Goal: Feedback & Contribution: Leave review/rating

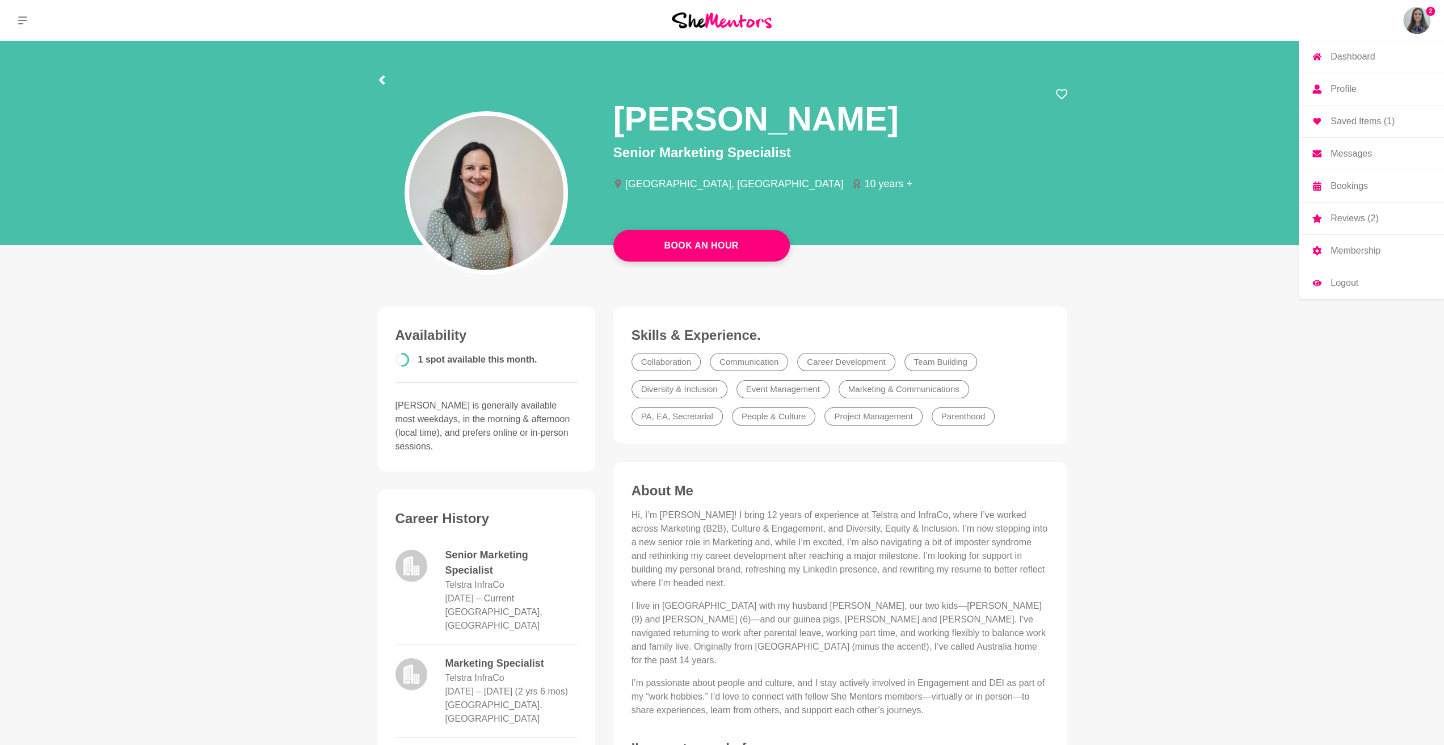
click at [1421, 19] on img at bounding box center [1416, 20] width 27 height 27
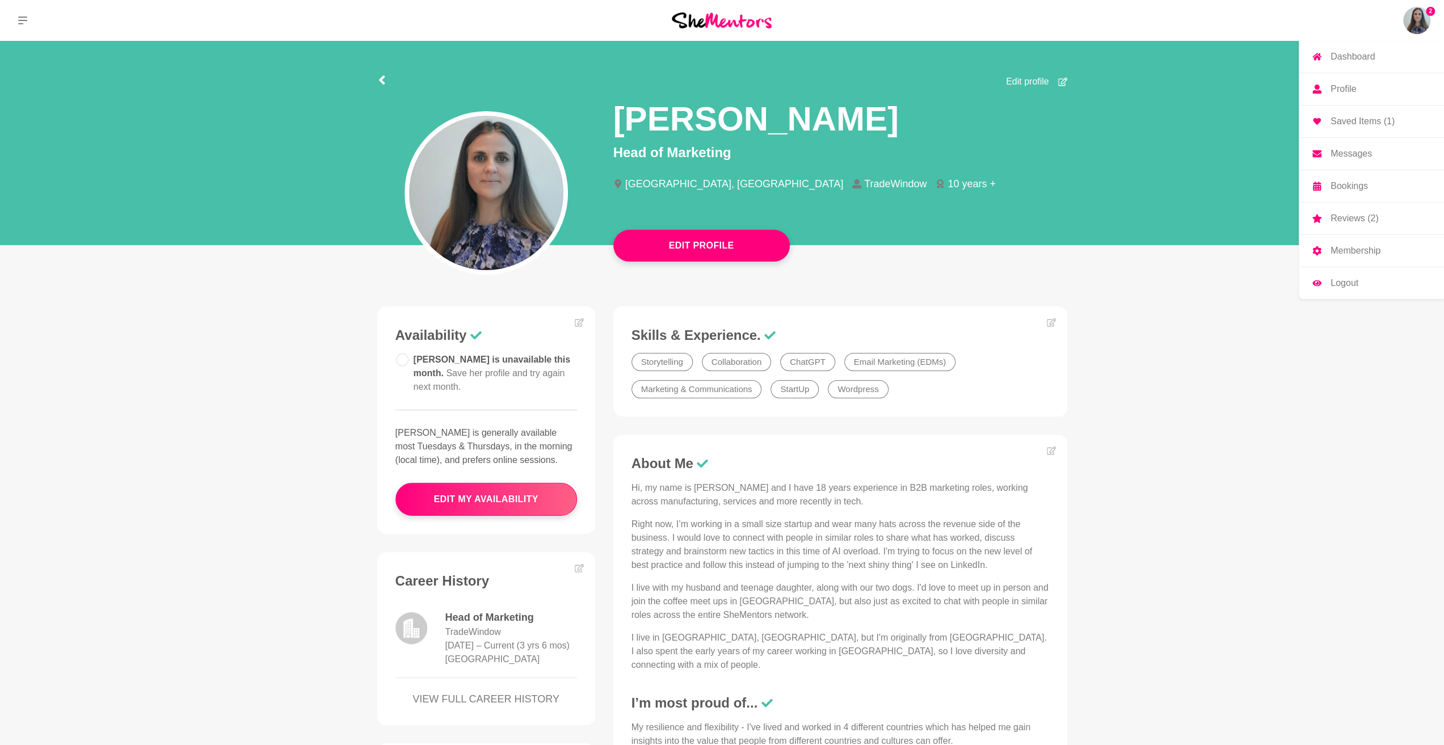
click at [1366, 126] on p "Saved Items (1)" at bounding box center [1362, 121] width 64 height 9
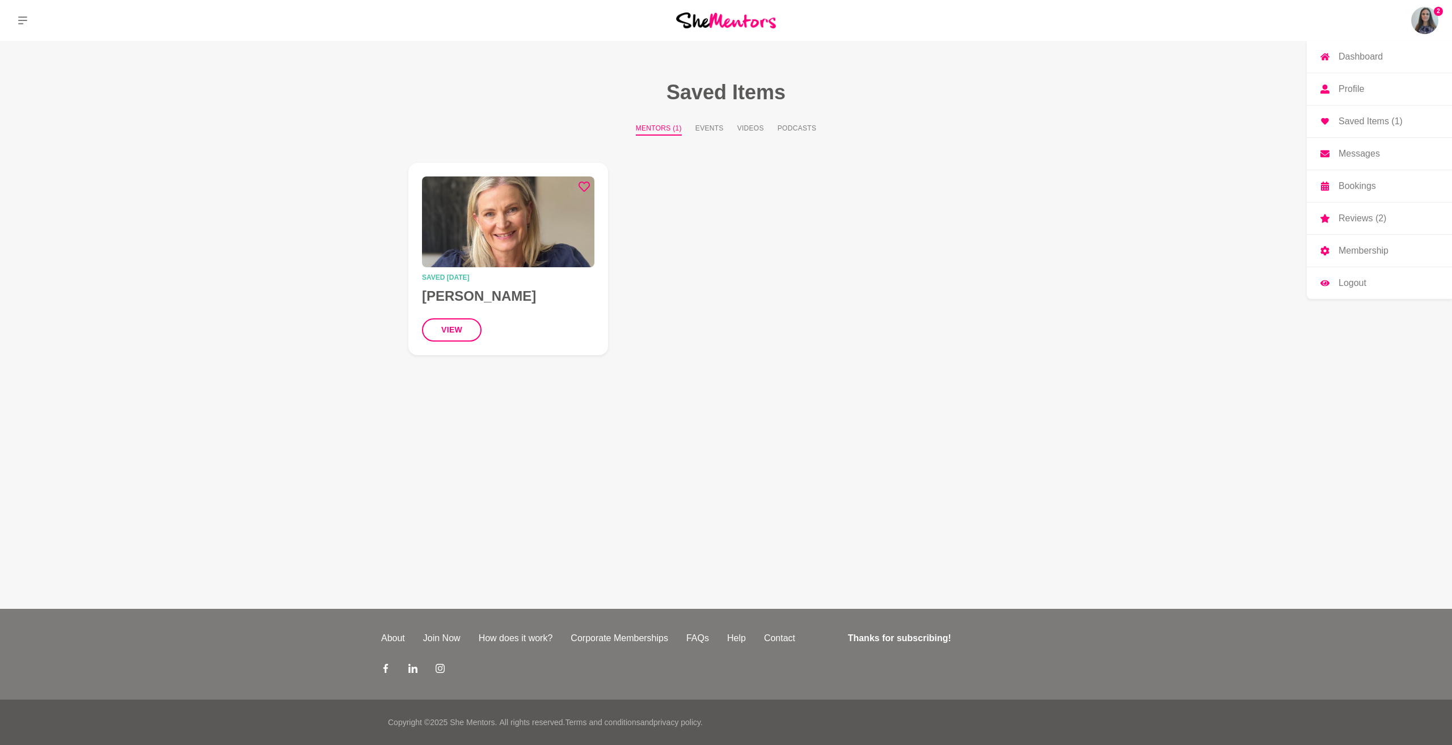
click at [1341, 223] on p "Reviews (2)" at bounding box center [1363, 218] width 48 height 9
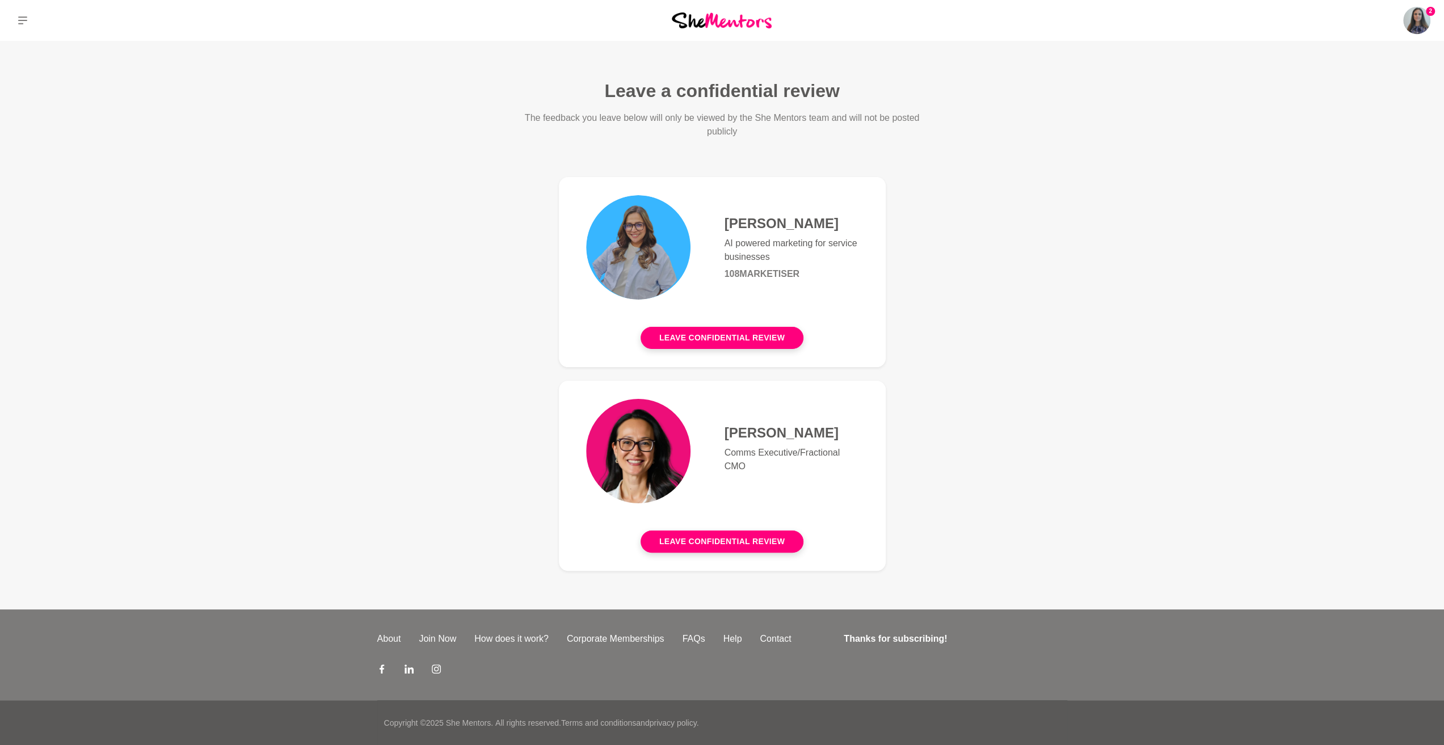
scroll to position [57, 0]
click at [690, 546] on button "Leave confidential review" at bounding box center [721, 541] width 163 height 22
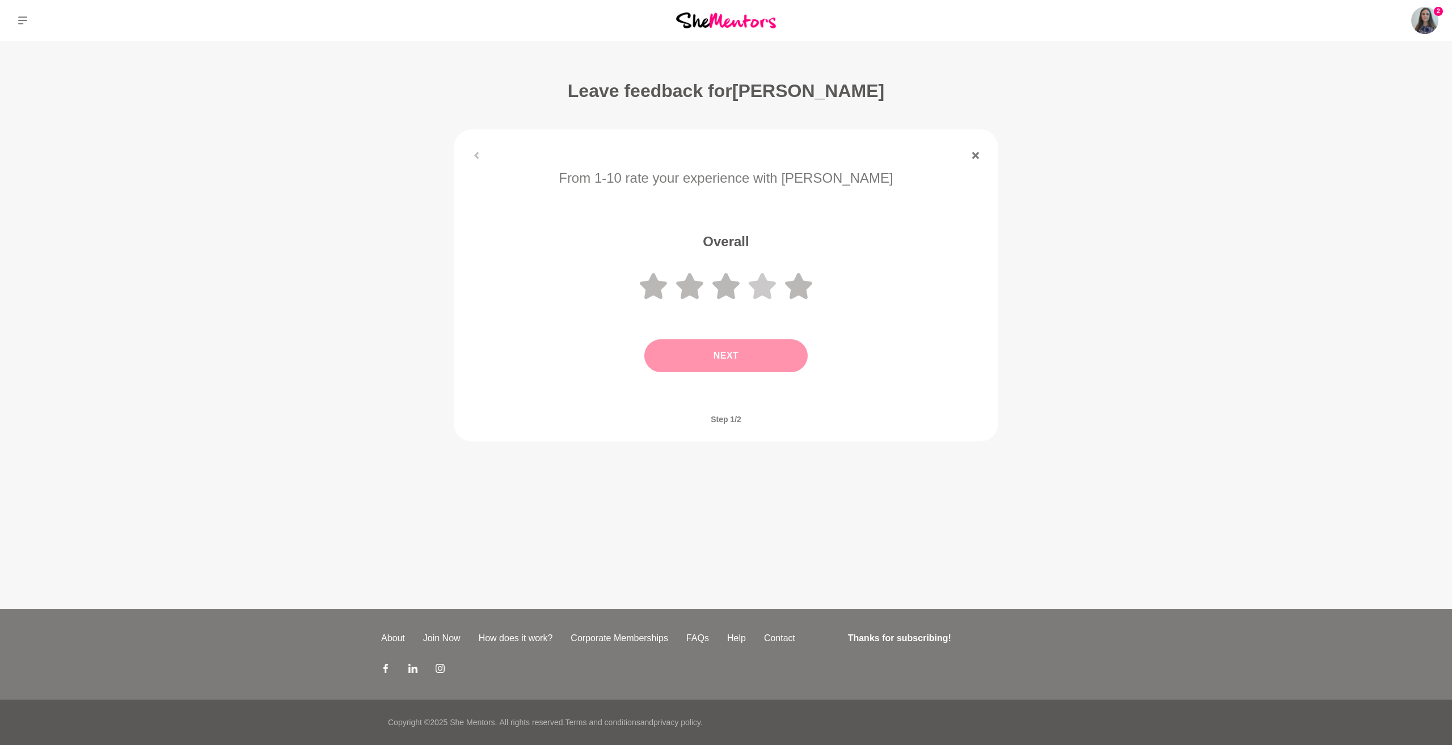
click at [774, 299] on icon at bounding box center [762, 286] width 27 height 26
click at [773, 372] on button "Next" at bounding box center [725, 355] width 163 height 33
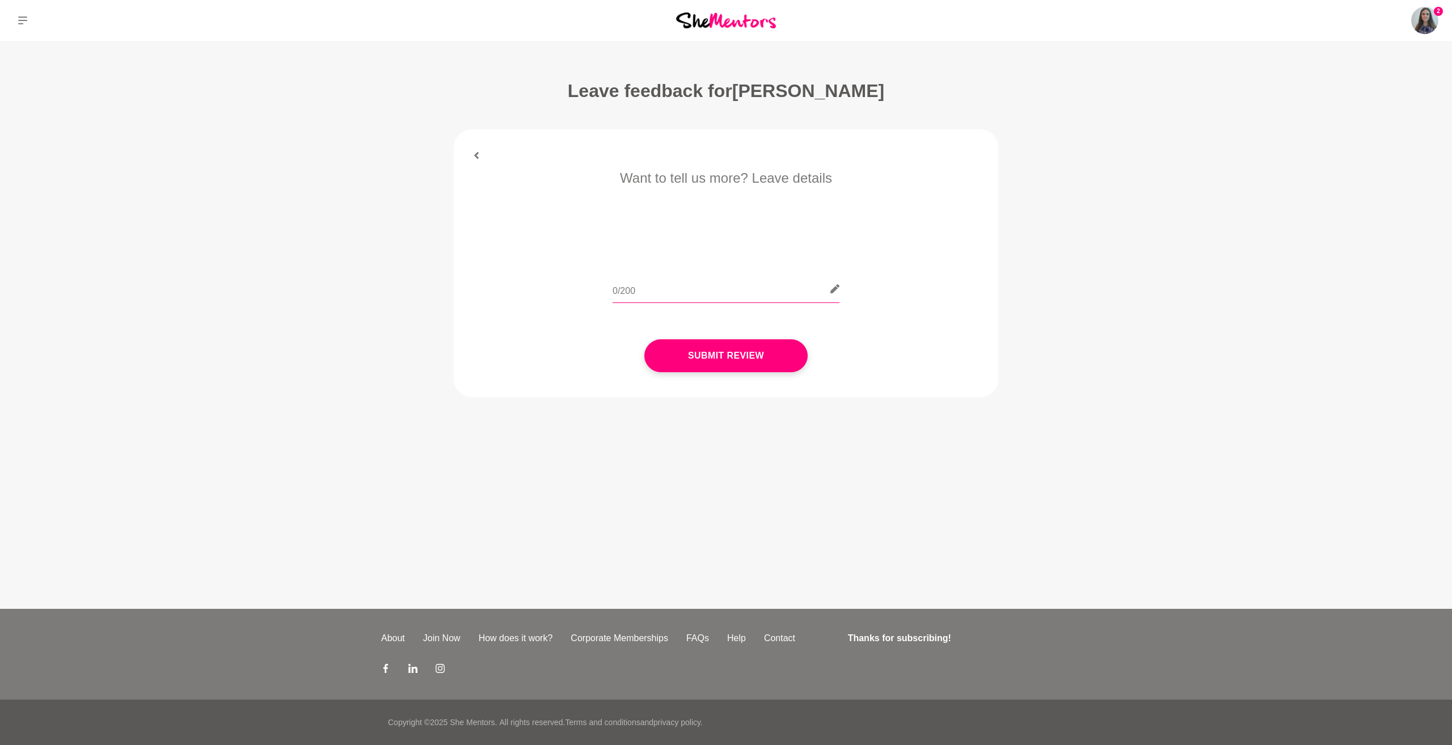
click at [663, 303] on input "text" at bounding box center [726, 289] width 227 height 28
type input "[PERSON_NAME] had some great frameworks and techniques she shared with me on ho…"
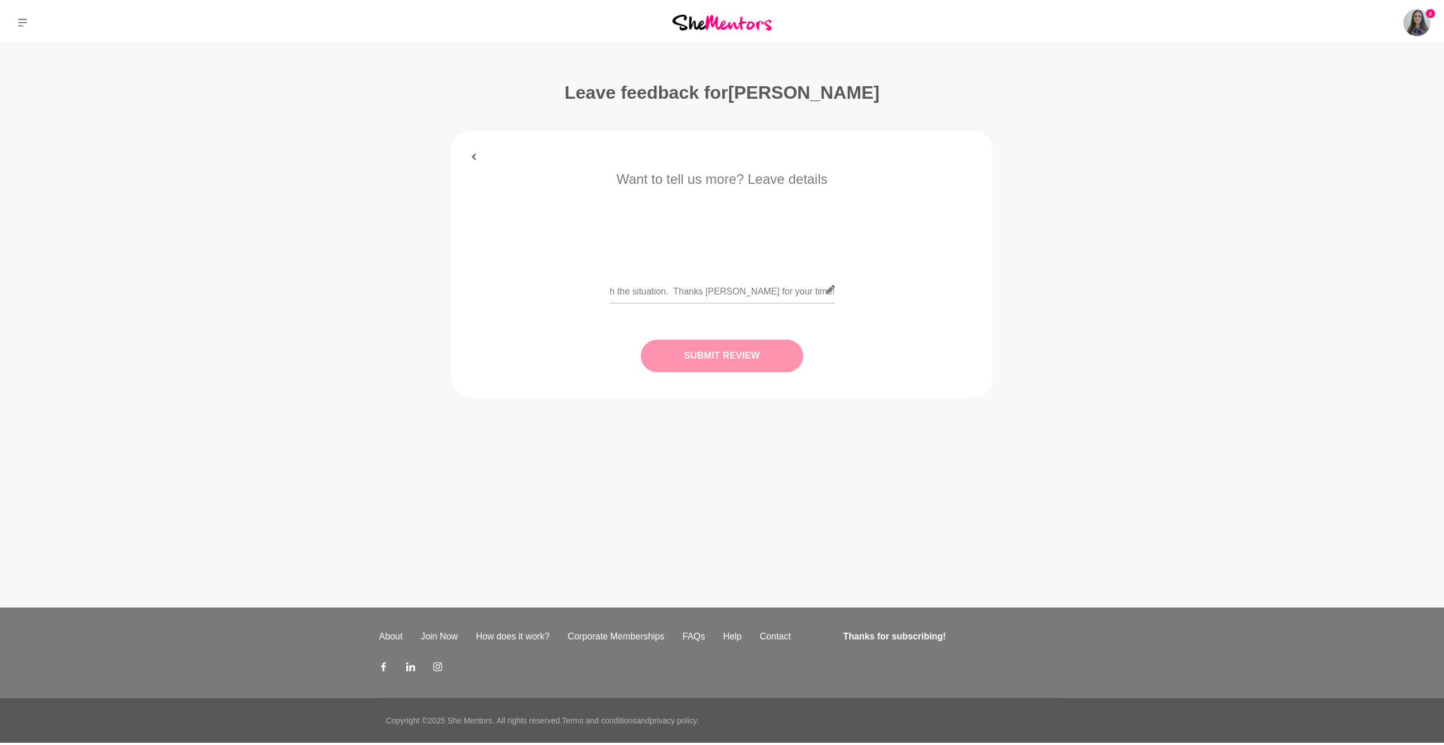
scroll to position [0, 0]
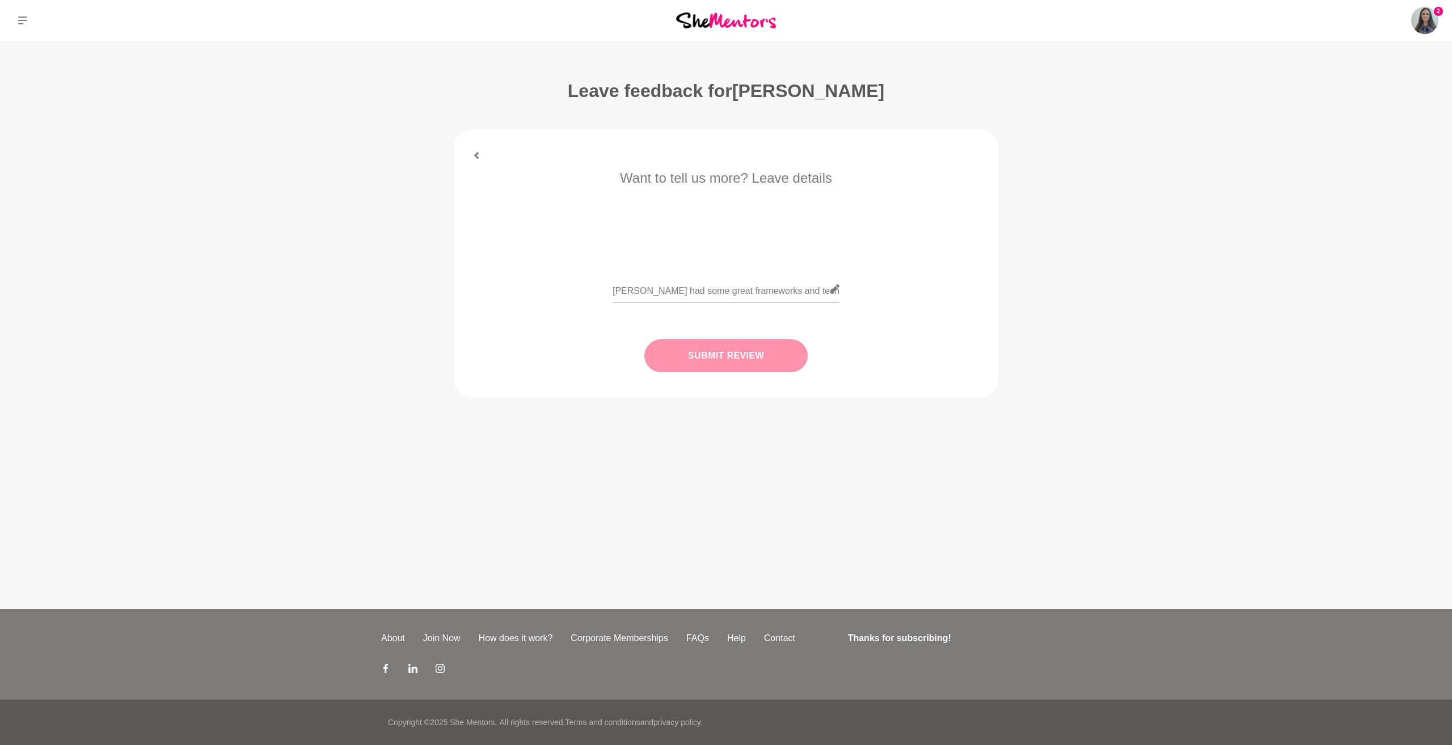
click at [711, 372] on button "Submit Review" at bounding box center [725, 355] width 163 height 33
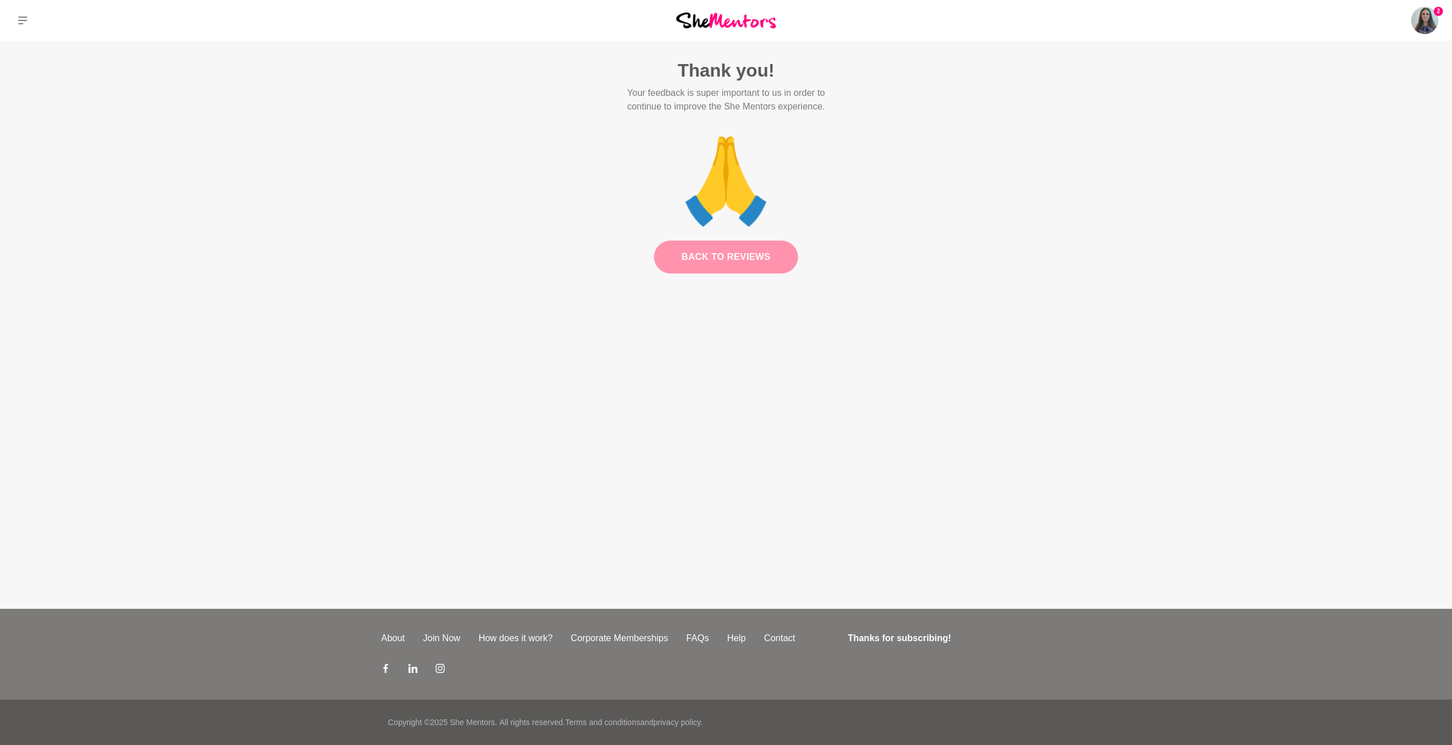
click at [743, 273] on link "Back to Reviews" at bounding box center [726, 256] width 145 height 33
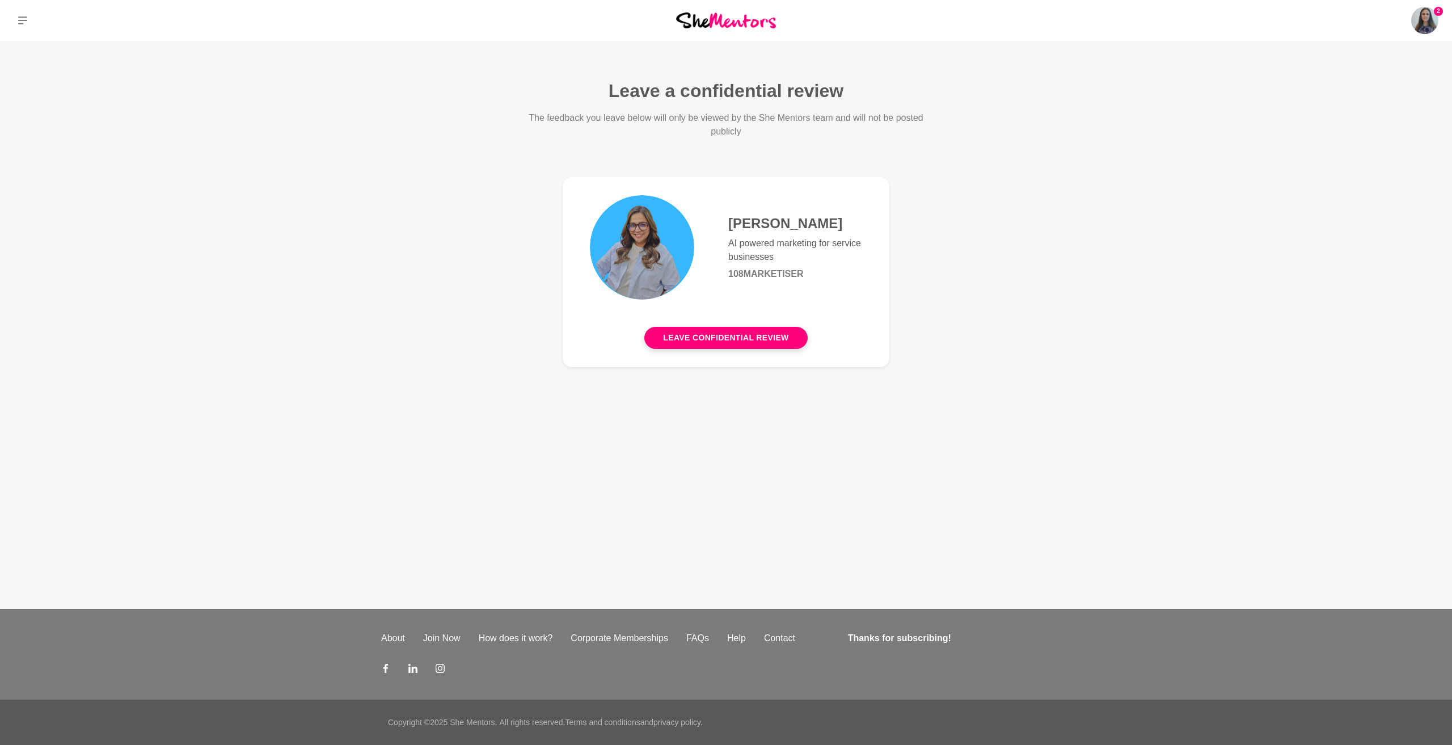
click at [838, 232] on h4 "[PERSON_NAME]" at bounding box center [795, 223] width 134 height 17
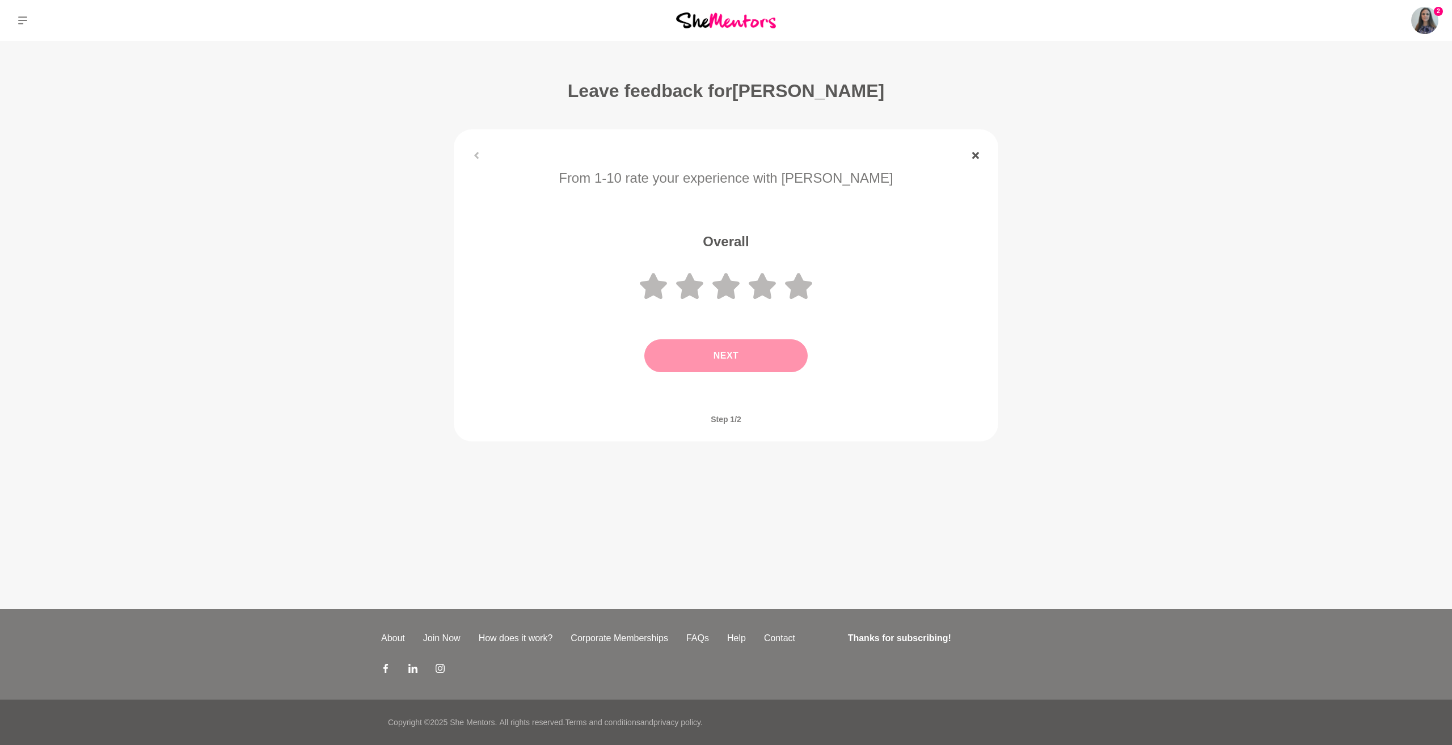
click at [972, 159] on icon at bounding box center [975, 155] width 7 height 7
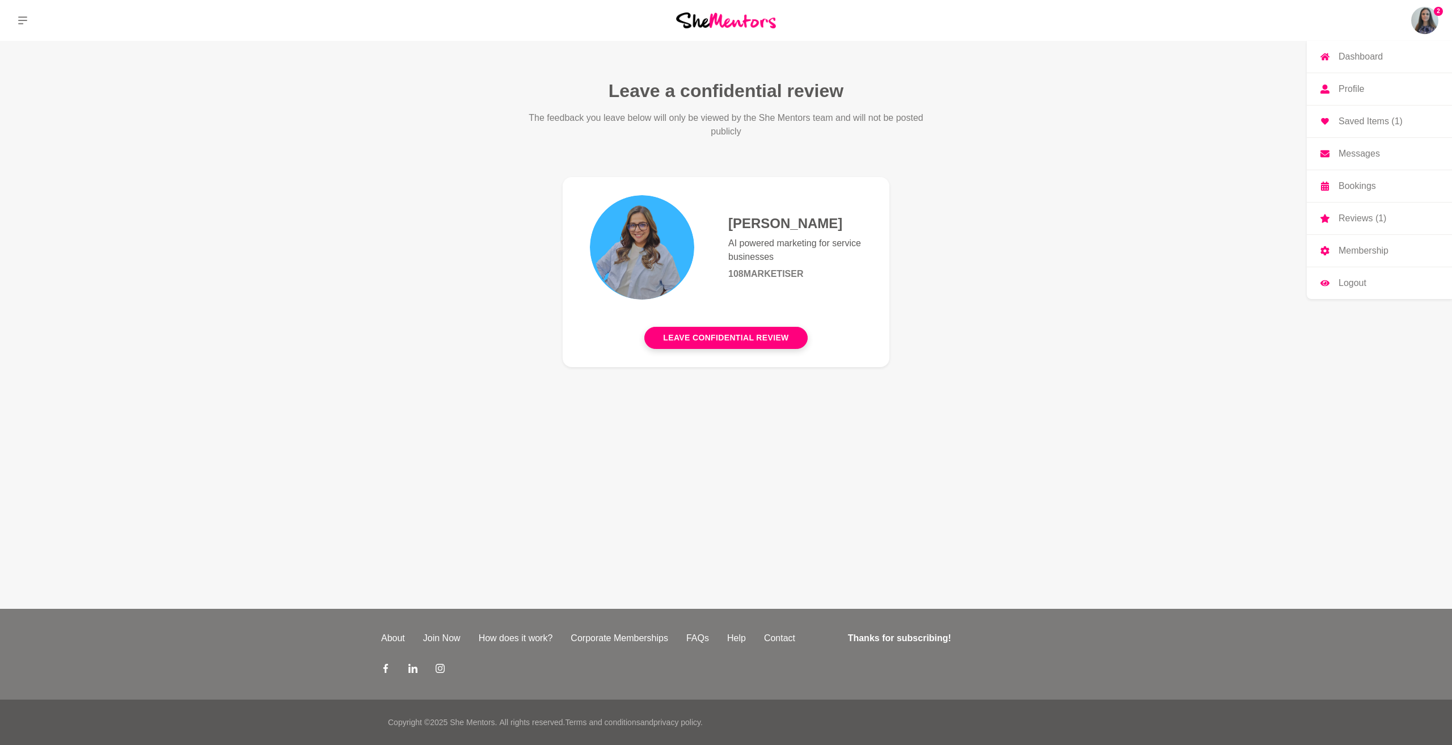
click at [1427, 30] on img at bounding box center [1424, 20] width 27 height 27
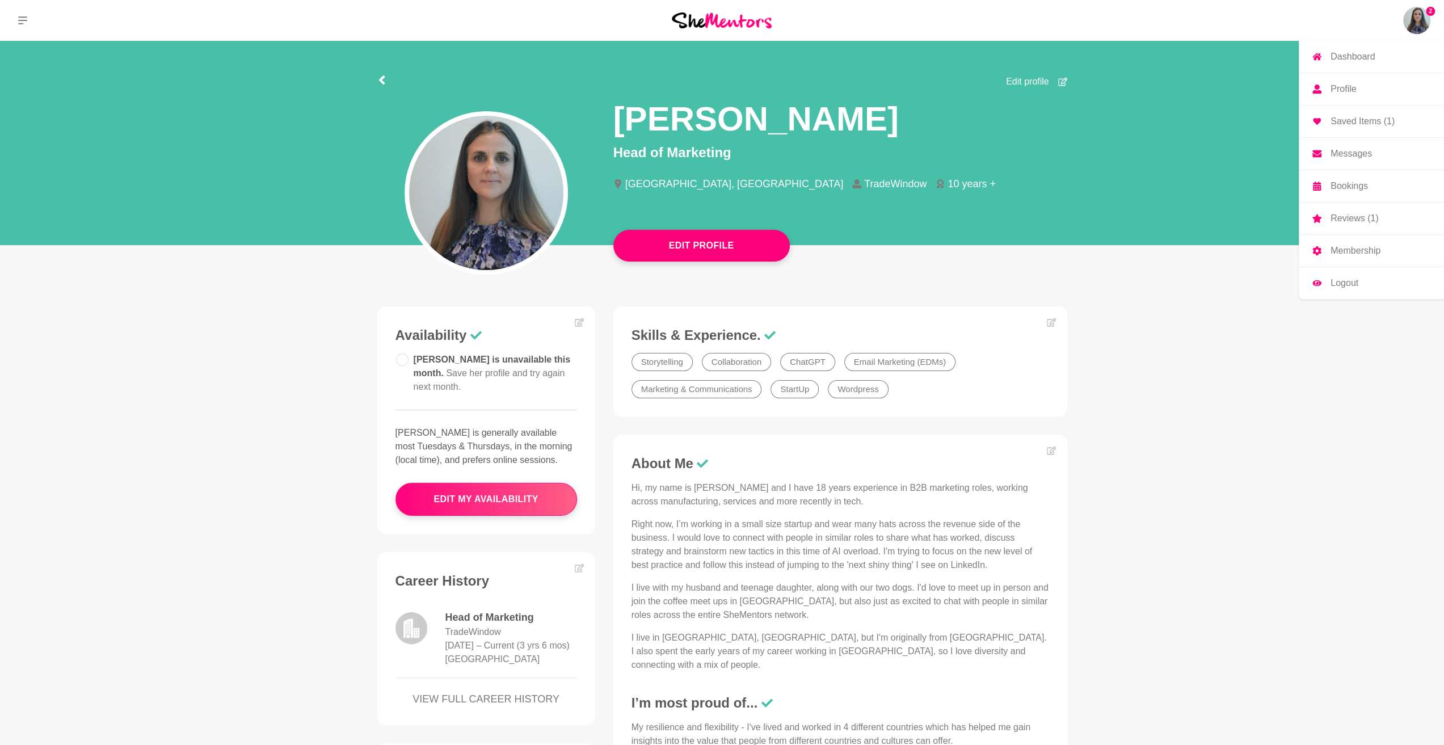
click at [1343, 126] on p "Saved Items (1)" at bounding box center [1362, 121] width 64 height 9
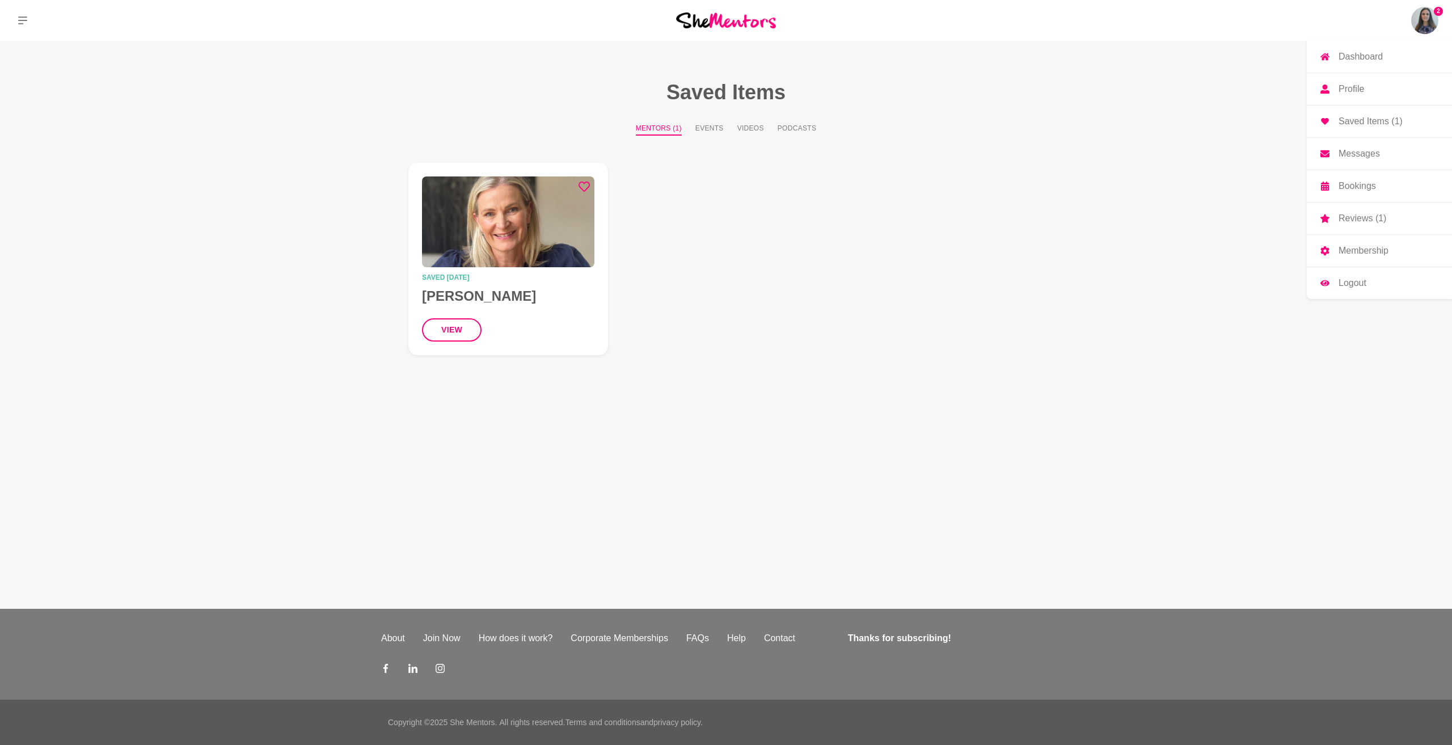
click at [1365, 191] on p "Bookings" at bounding box center [1357, 186] width 37 height 9
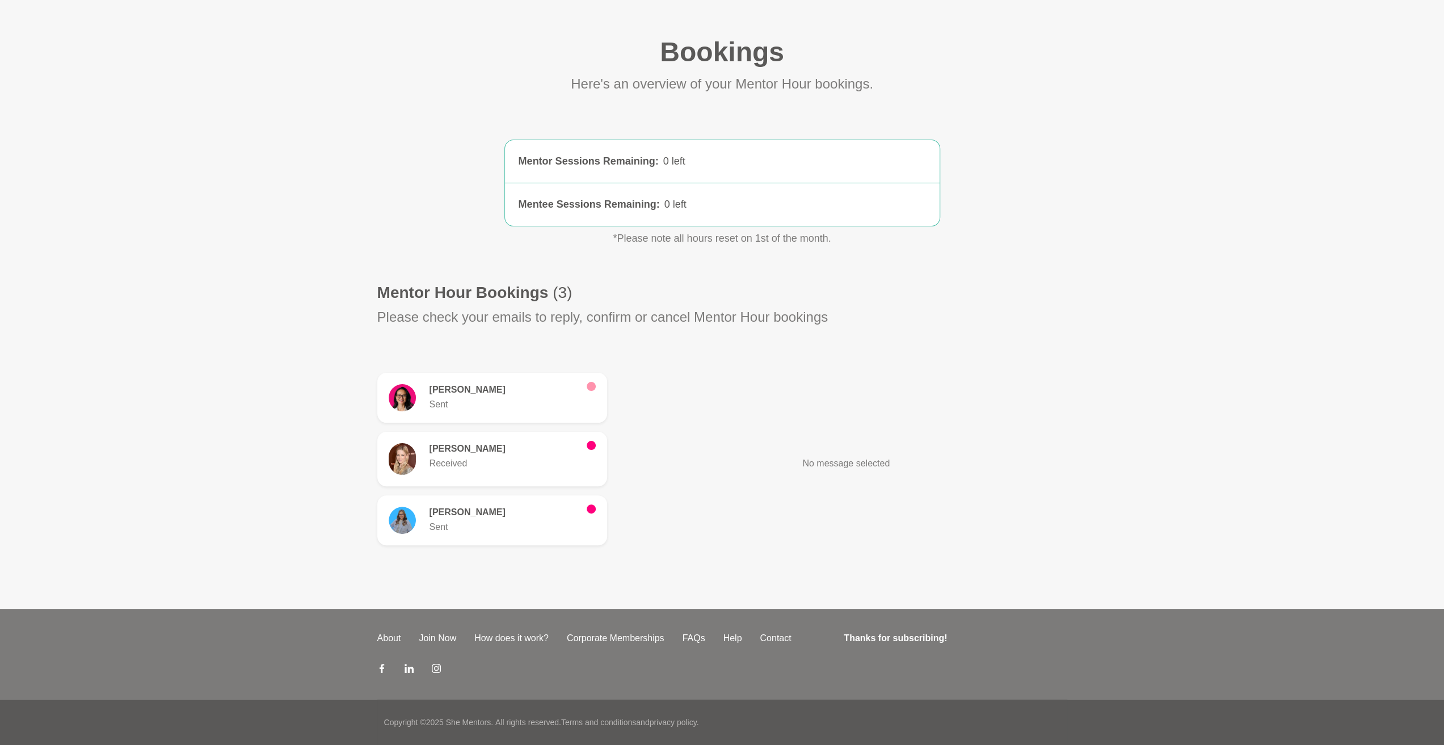
scroll to position [113, 0]
click at [450, 518] on h6 "[PERSON_NAME]" at bounding box center [503, 512] width 148 height 11
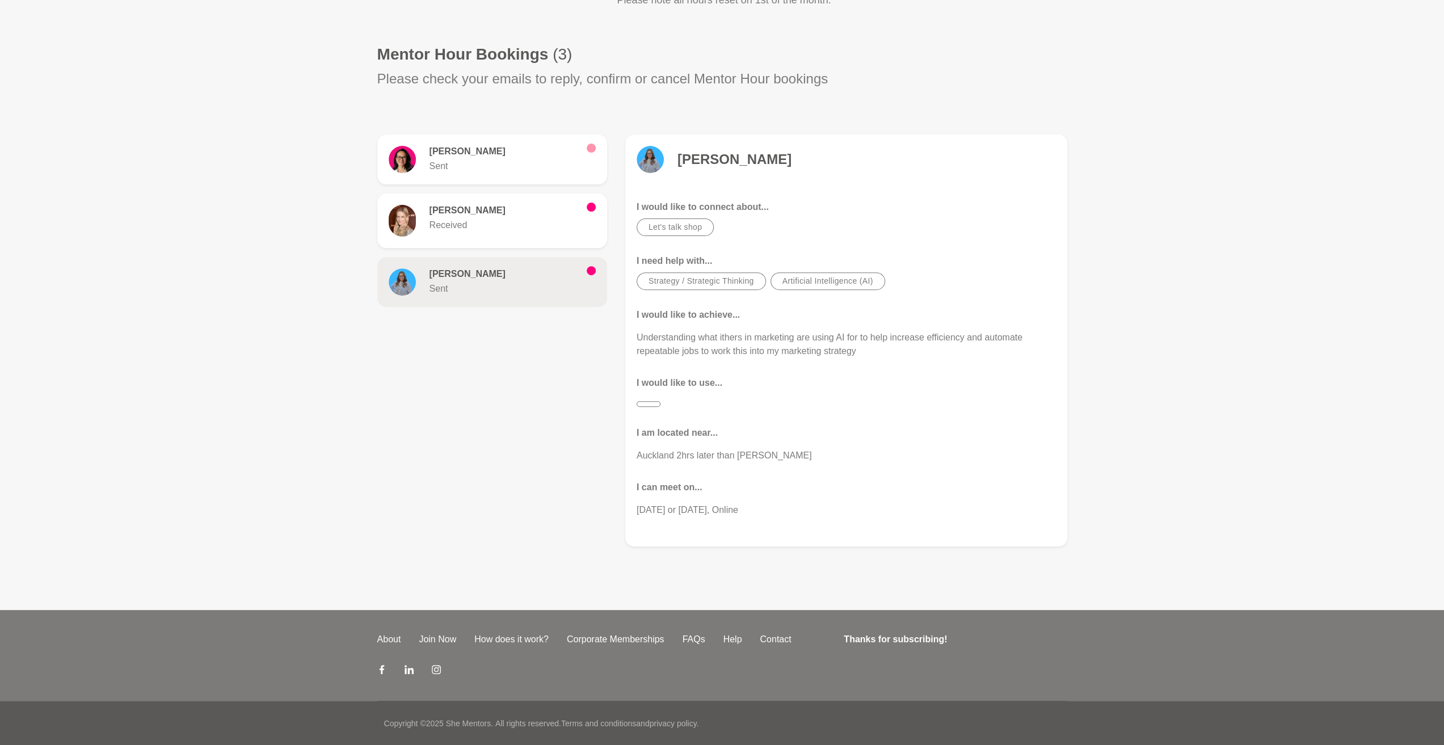
scroll to position [340, 0]
click at [511, 231] on p "Received" at bounding box center [503, 224] width 148 height 14
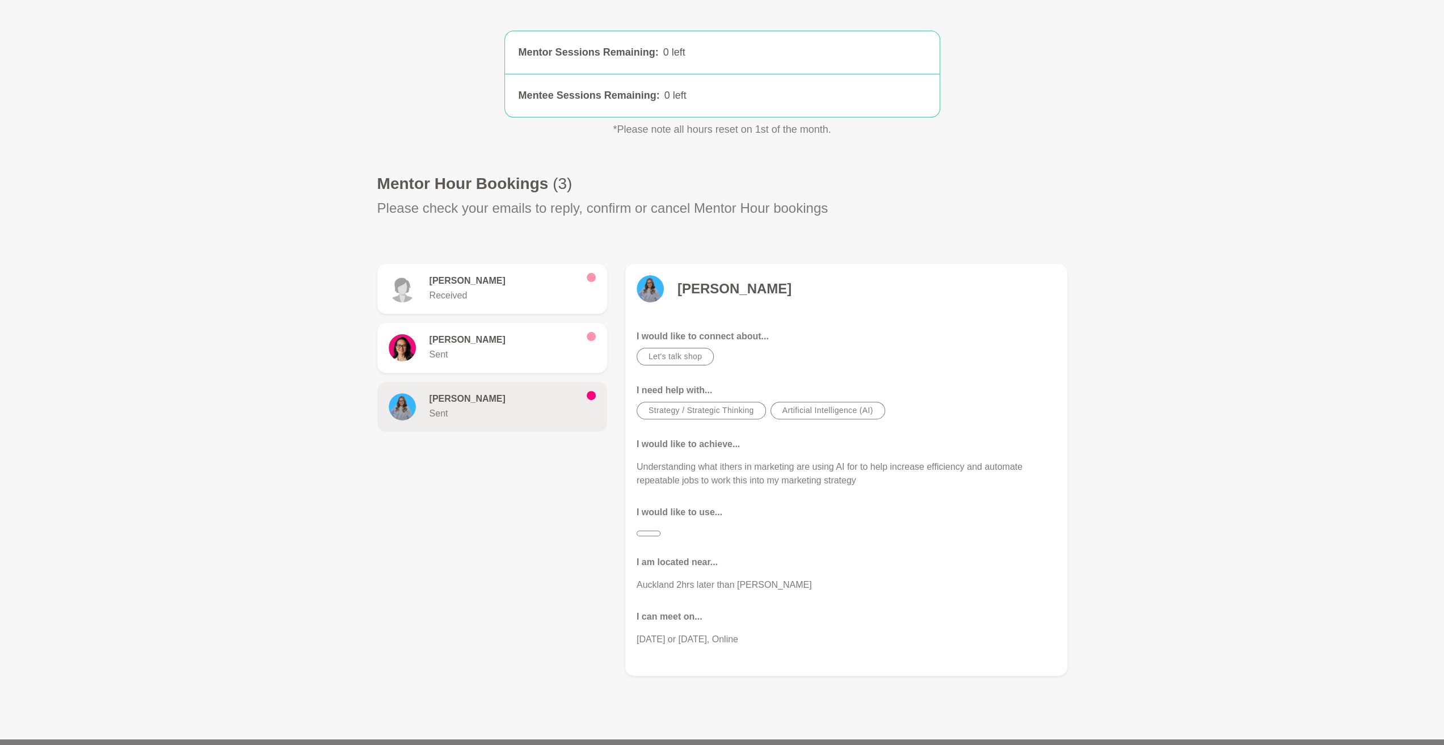
scroll to position [170, 0]
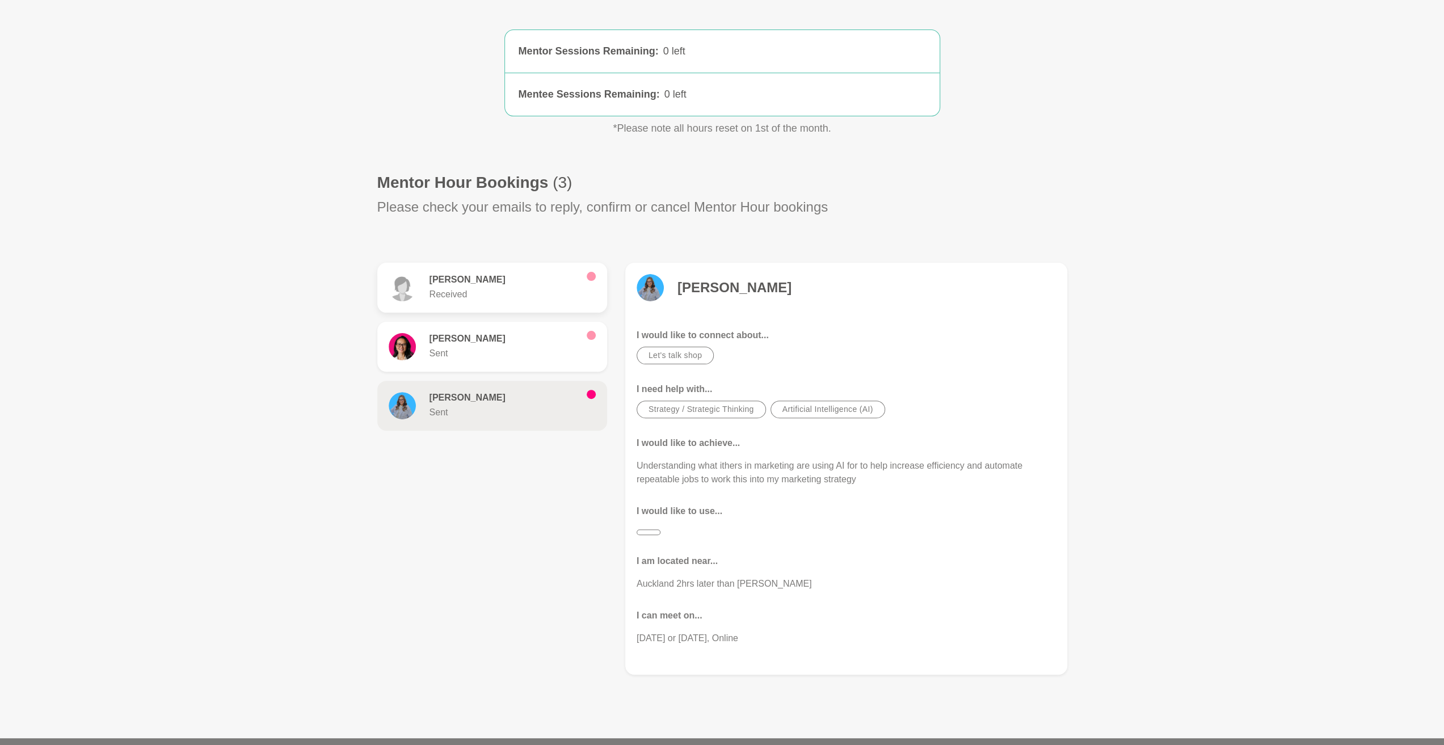
click at [528, 301] on p "Received" at bounding box center [503, 295] width 148 height 14
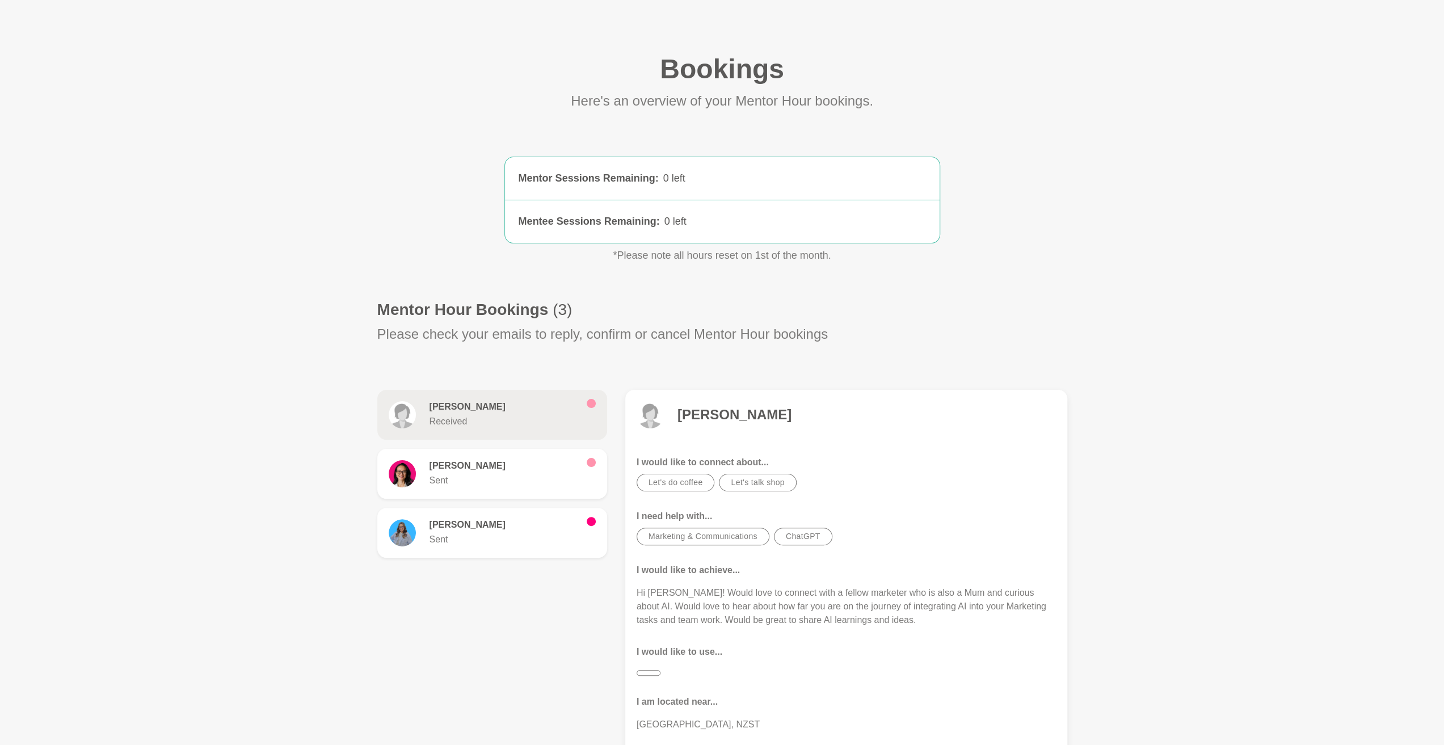
scroll to position [6, 0]
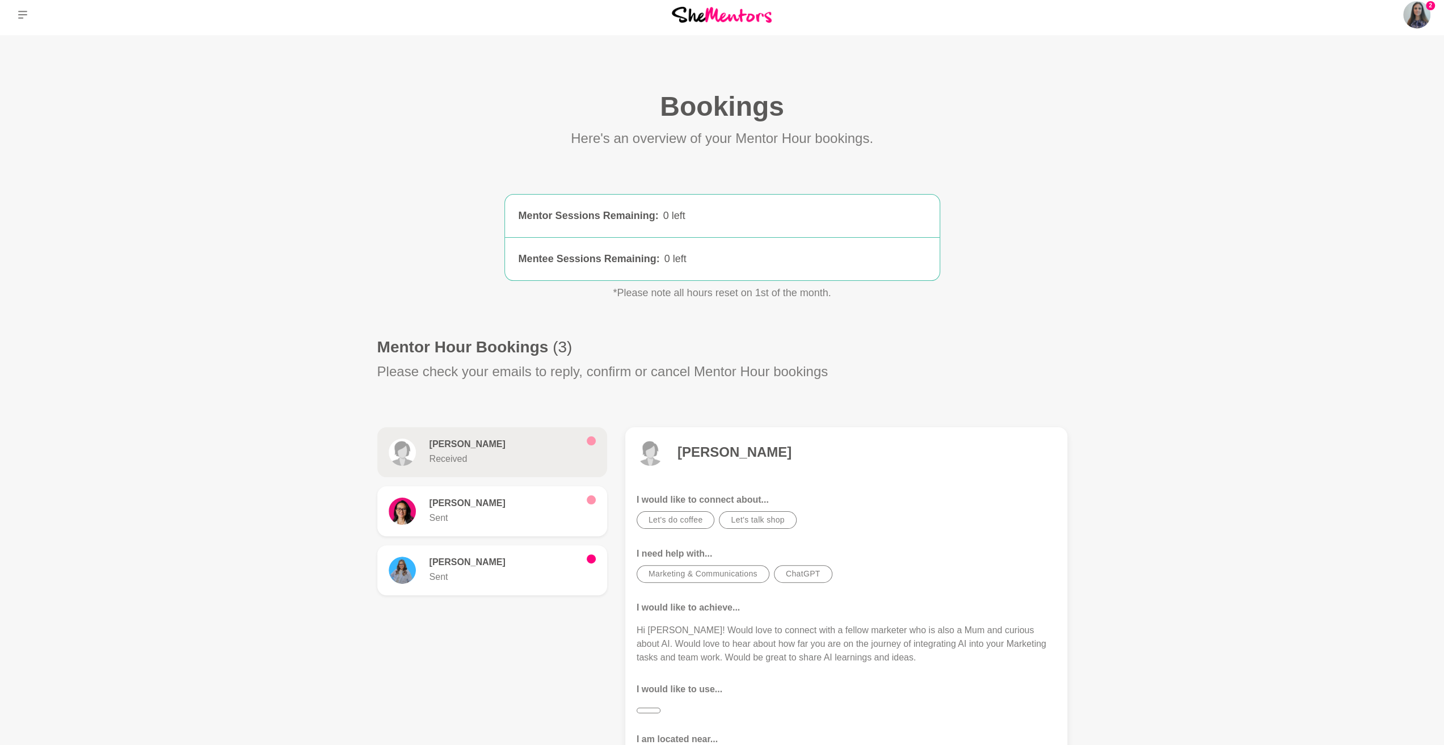
click at [885, 507] on p "I would like to connect about..." at bounding box center [845, 500] width 419 height 14
click at [710, 461] on h4 "[PERSON_NAME]" at bounding box center [734, 452] width 114 height 17
